Goal: Use online tool/utility

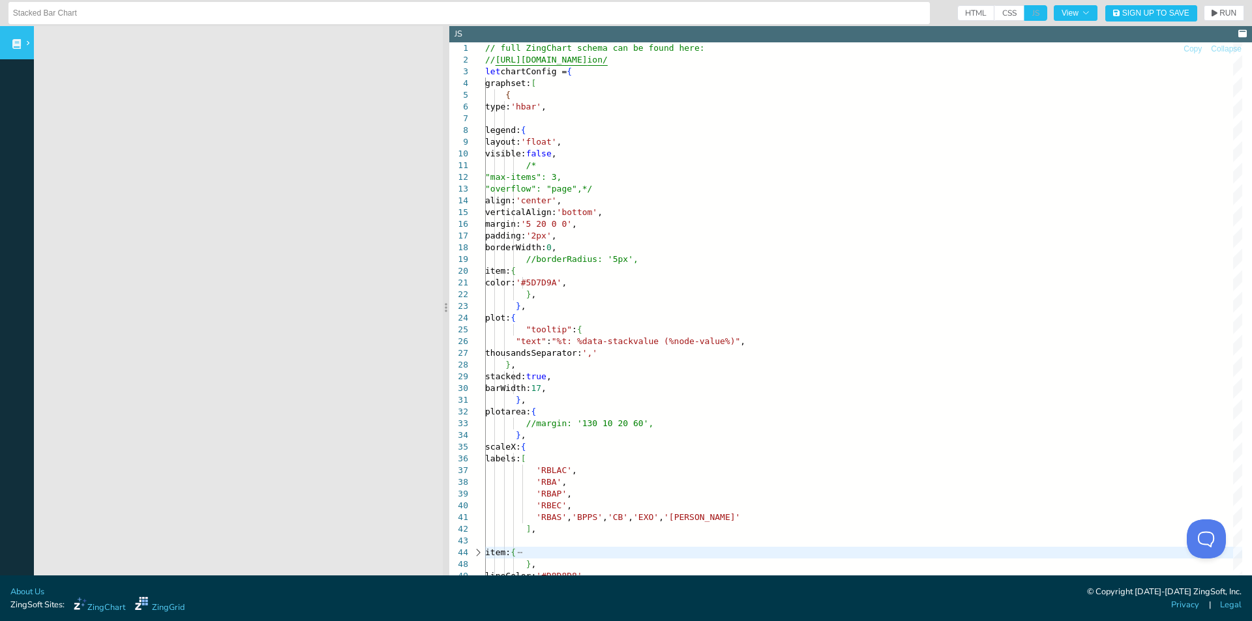
scroll to position [68, 148]
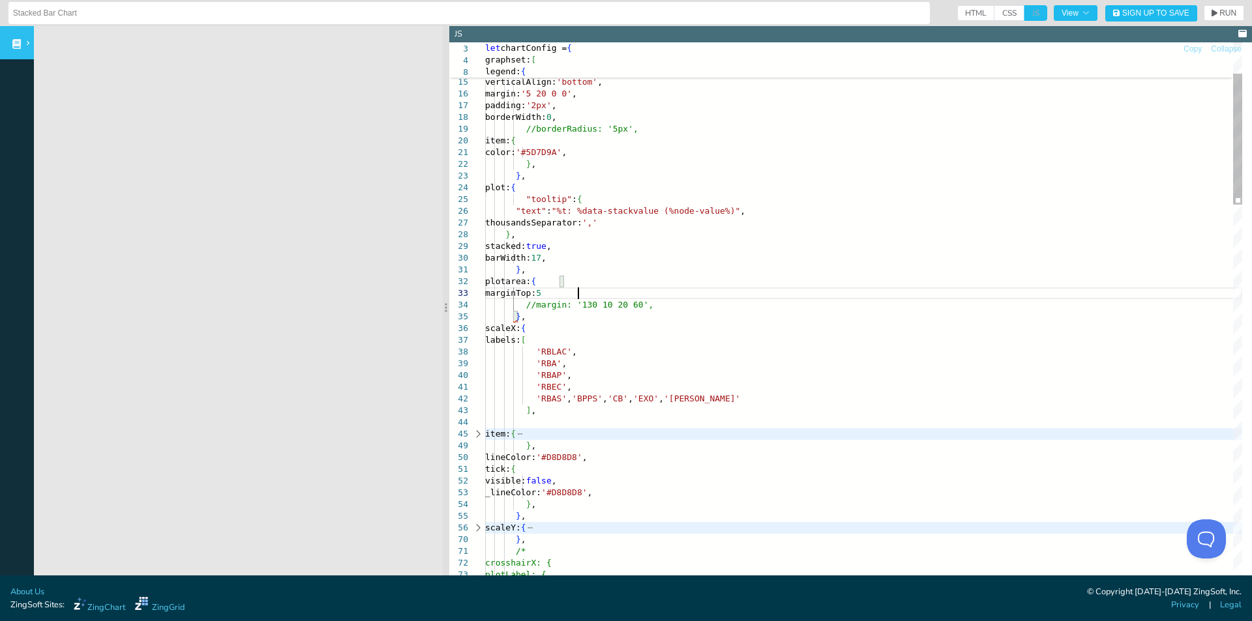
scroll to position [33, 92]
click at [1211, 14] on span "RUN" at bounding box center [1223, 13] width 25 height 8
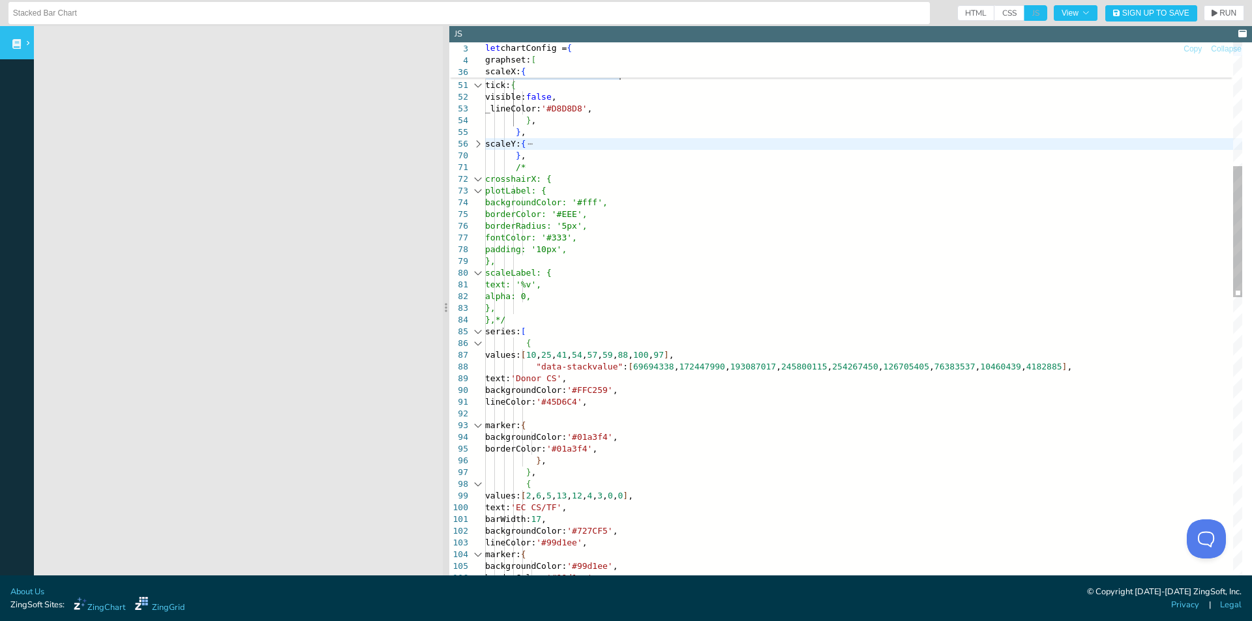
click at [478, 145] on div at bounding box center [477, 144] width 17 height 12
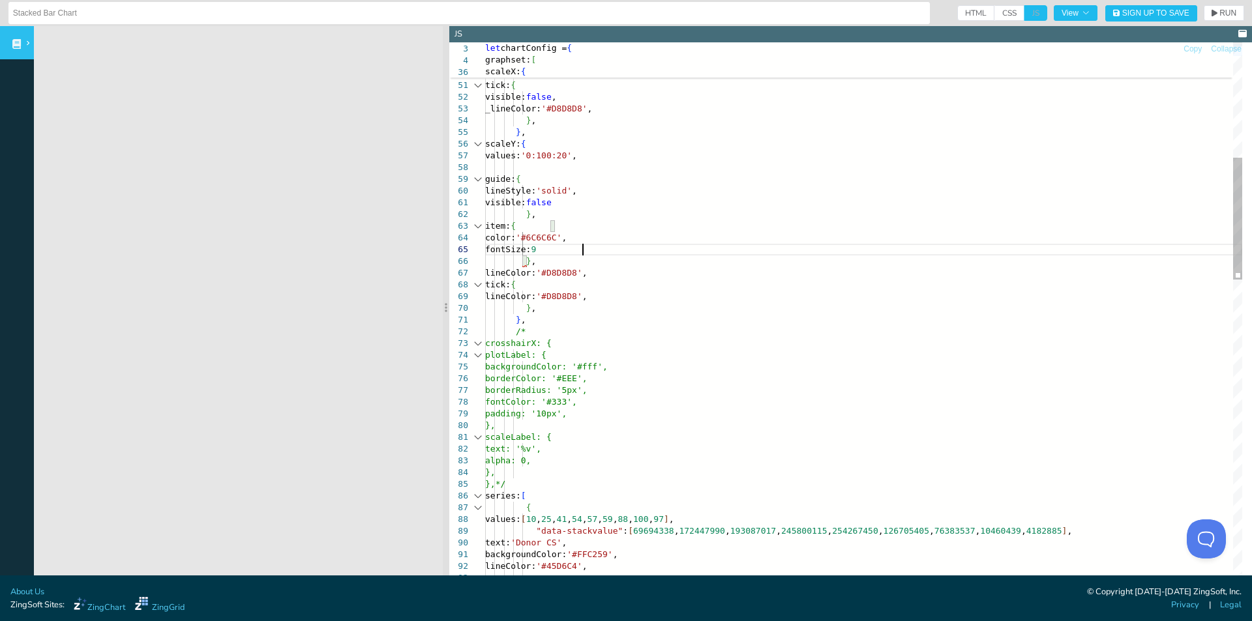
scroll to position [12, 97]
click at [1211, 17] on button "RUN" at bounding box center [1224, 13] width 40 height 16
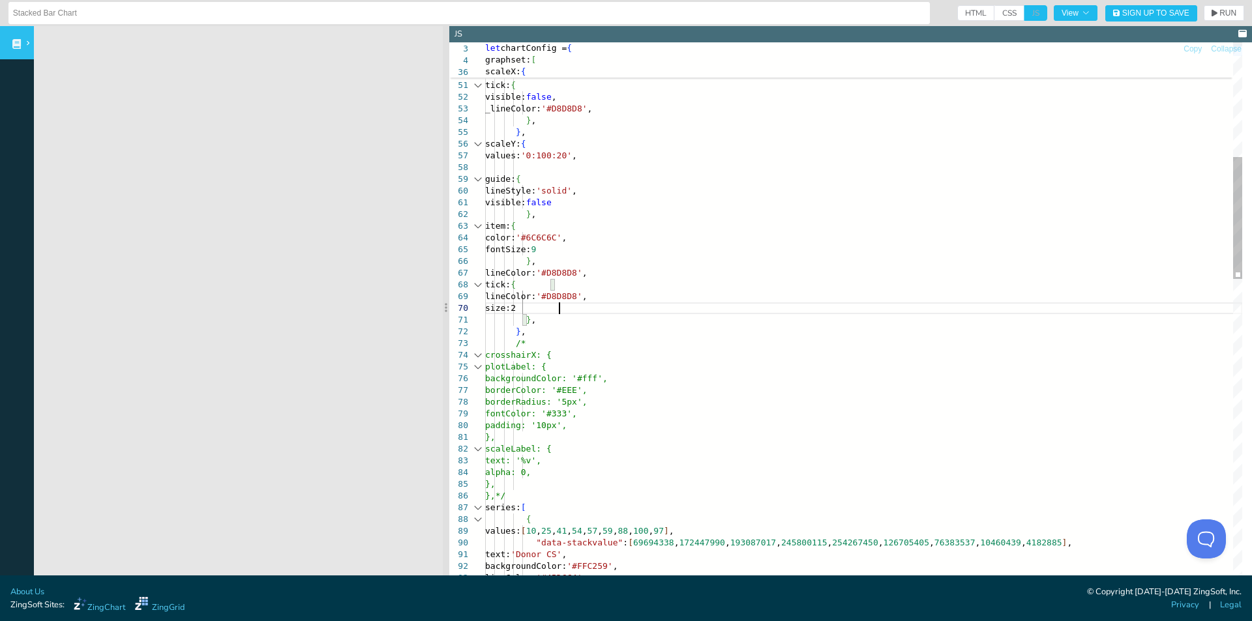
scroll to position [71, 74]
type textarea "color: '#6C6C6C', fontSize: 9 }, lineColor: '#D8D8D8', tick: { lineColor: '#D8D…"
click at [1219, 11] on span "RUN" at bounding box center [1227, 13] width 17 height 8
drag, startPoint x: 529, startPoint y: 249, endPoint x: 629, endPoint y: 254, distance: 99.9
